Goal: Transaction & Acquisition: Purchase product/service

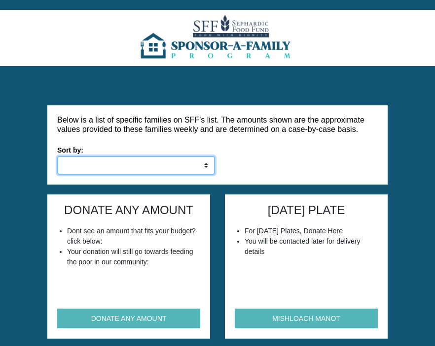
click at [151, 166] on select "Low to High High to Low" at bounding box center [136, 165] width 158 height 19
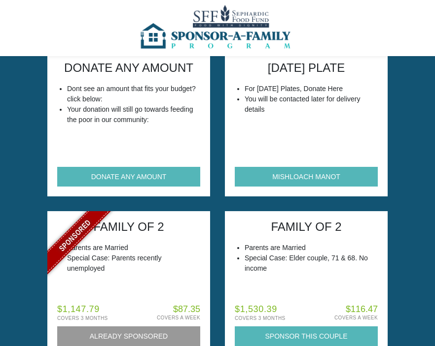
scroll to position [89, 0]
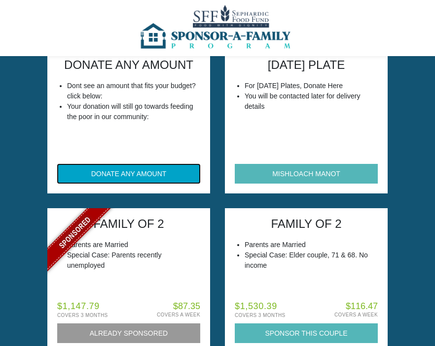
click at [153, 168] on button "DONATE ANY AMOUNT" at bounding box center [128, 174] width 143 height 20
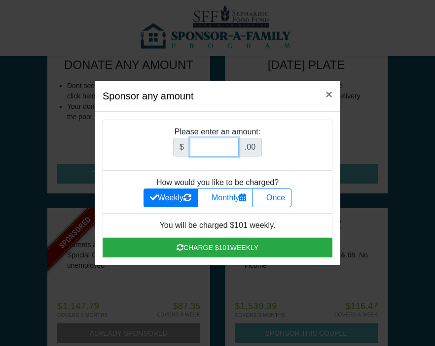
click at [213, 146] on input "Amount (to the nearest dollar)" at bounding box center [214, 147] width 49 height 19
type input "180"
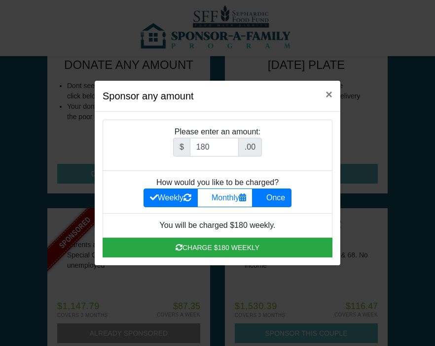
click at [265, 196] on icon at bounding box center [262, 198] width 8 height 8
click at [265, 196] on input "Once" at bounding box center [261, 195] width 6 height 6
radio input "true"
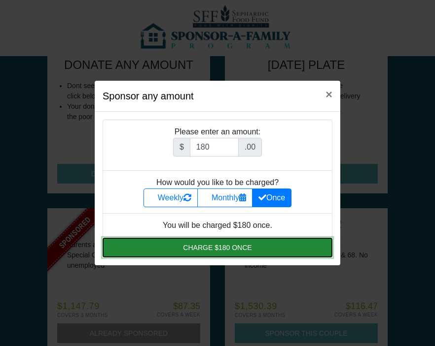
click at [229, 247] on button "Charge $180 once" at bounding box center [218, 248] width 230 height 20
